Goal: Check status: Check status

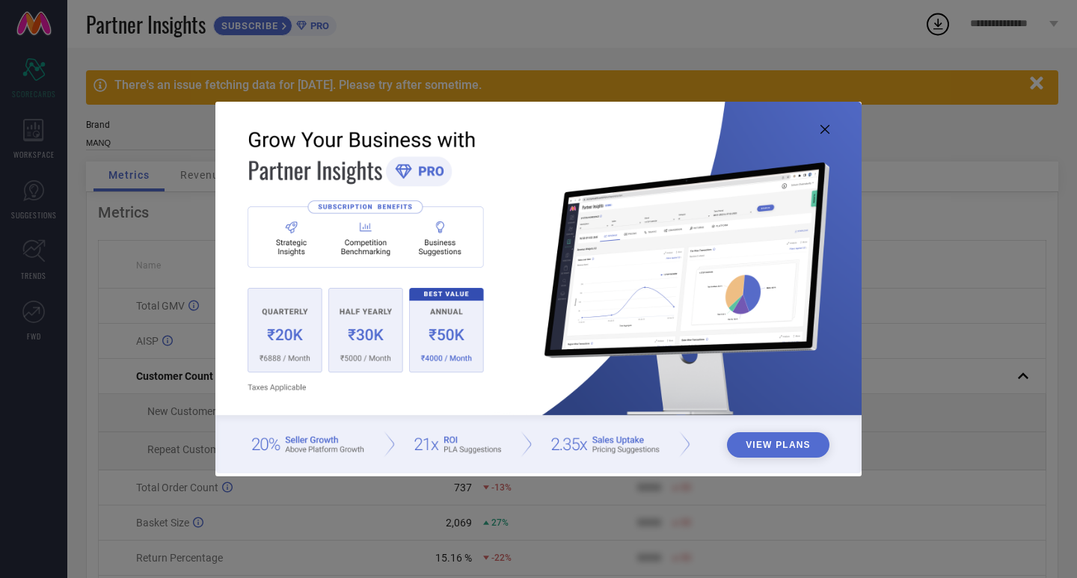
click at [825, 134] on img at bounding box center [538, 288] width 646 height 372
click at [822, 126] on icon at bounding box center [825, 129] width 9 height 9
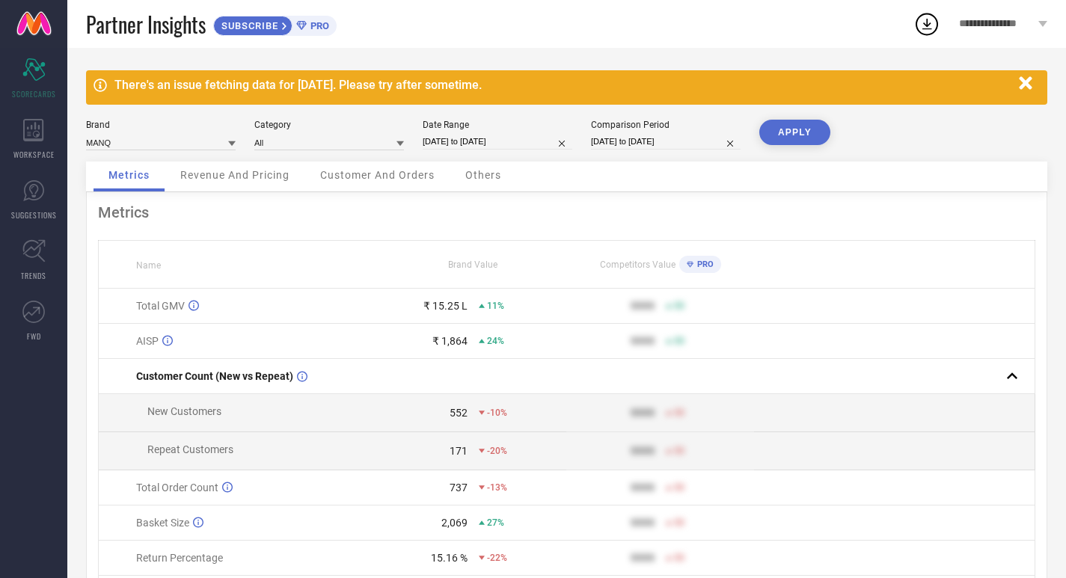
select select "7"
select select "2025"
select select "8"
select select "2025"
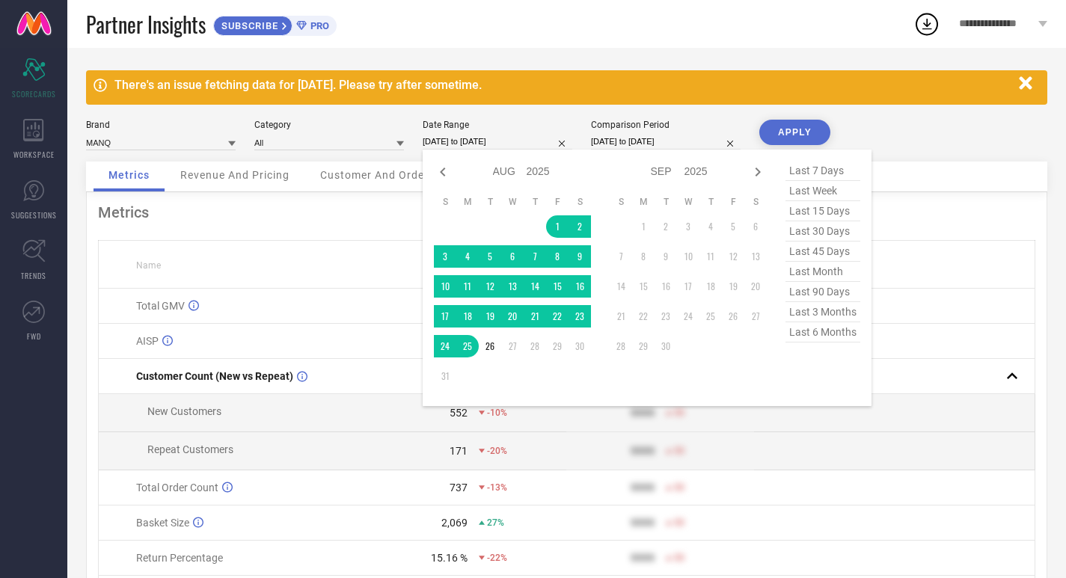
click at [504, 138] on input "[DATE] to [DATE]" at bounding box center [498, 142] width 150 height 16
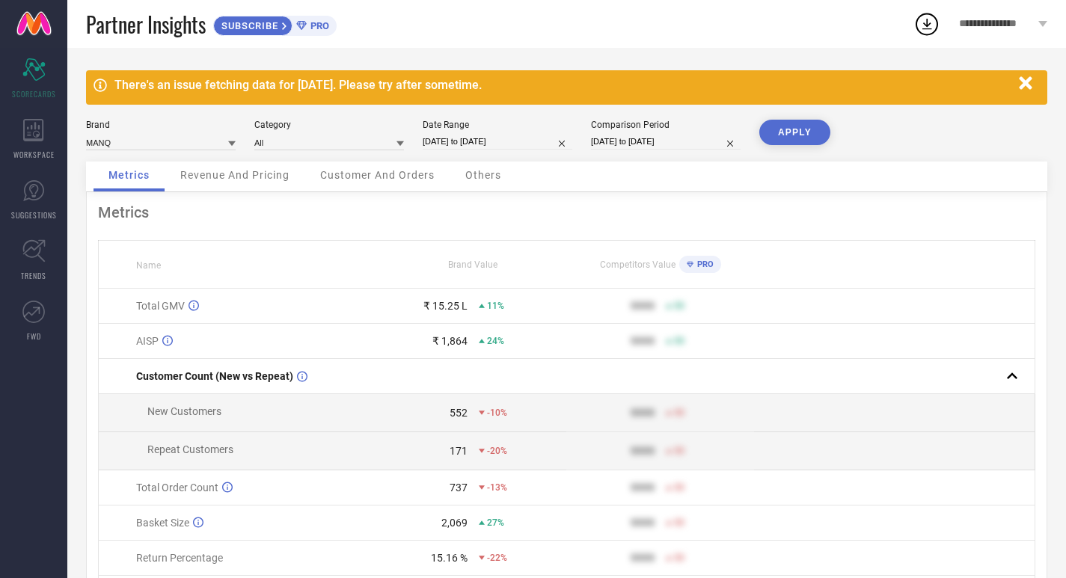
click at [538, 31] on div "Partner Insights SUBSCRIBE PRO" at bounding box center [500, 24] width 828 height 48
